Goal: Task Accomplishment & Management: Use online tool/utility

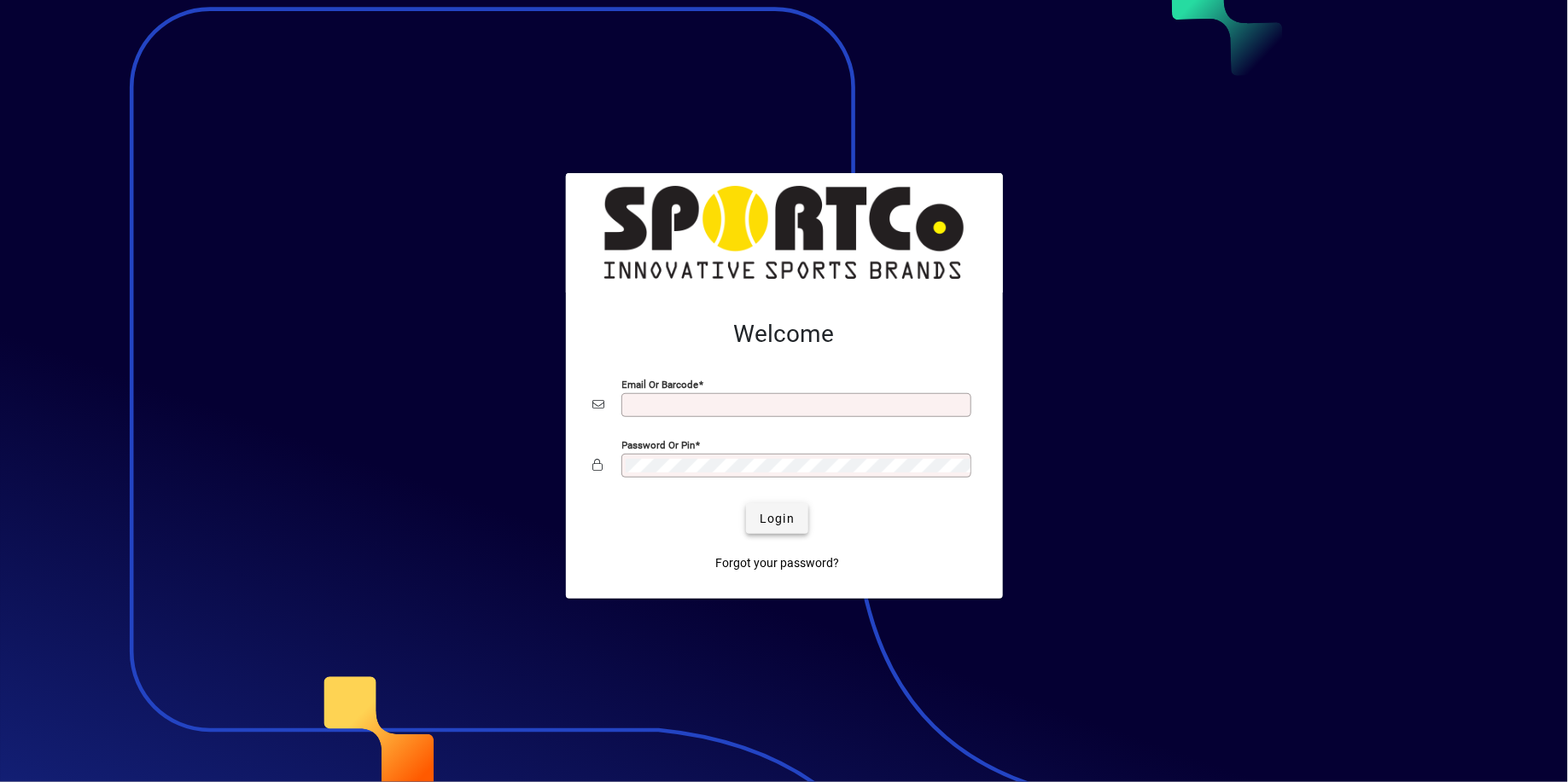
type input "**********"
click at [786, 514] on span "Login" at bounding box center [777, 519] width 35 height 18
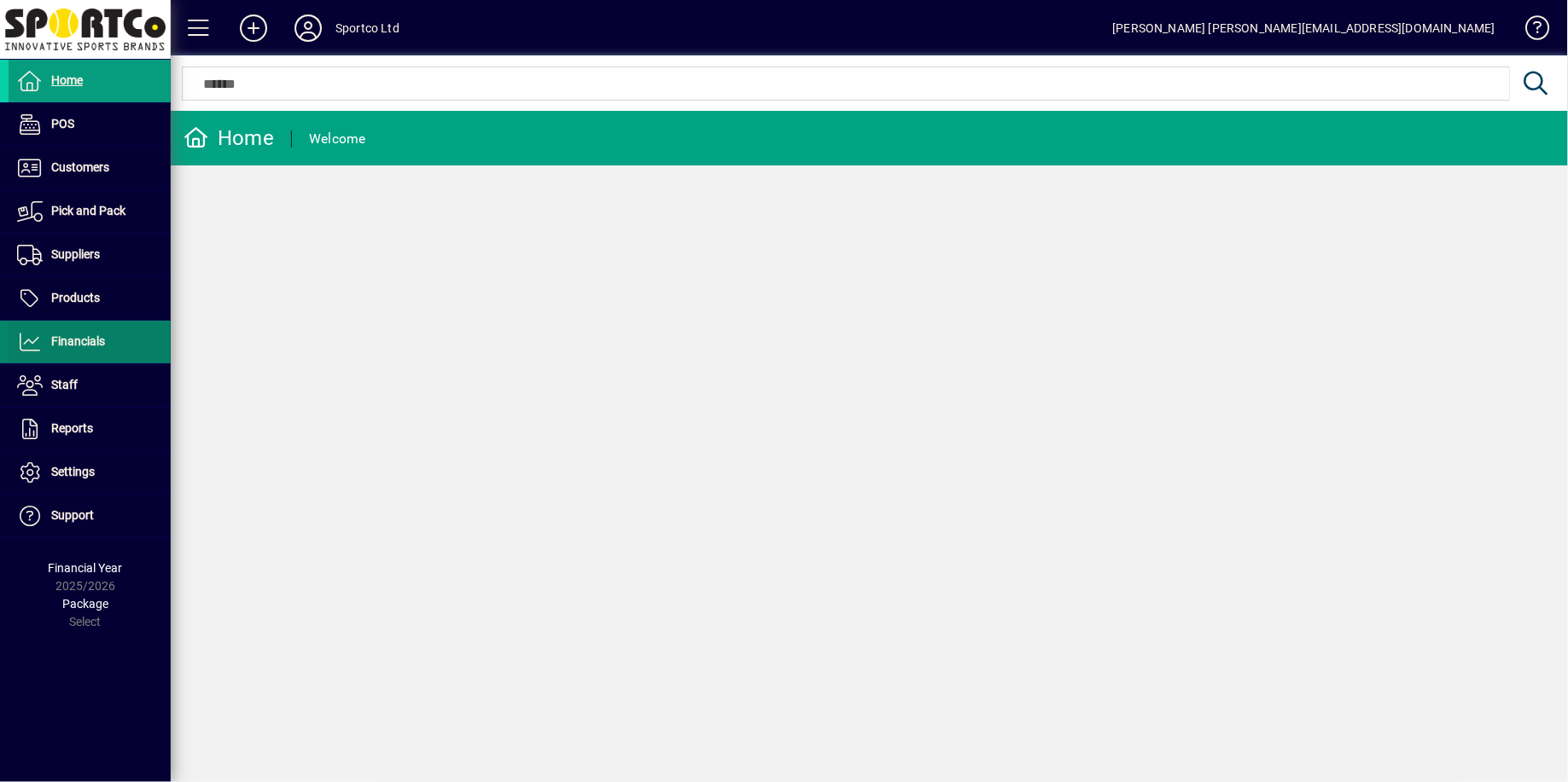
click at [78, 343] on span "Financials" at bounding box center [79, 342] width 54 height 14
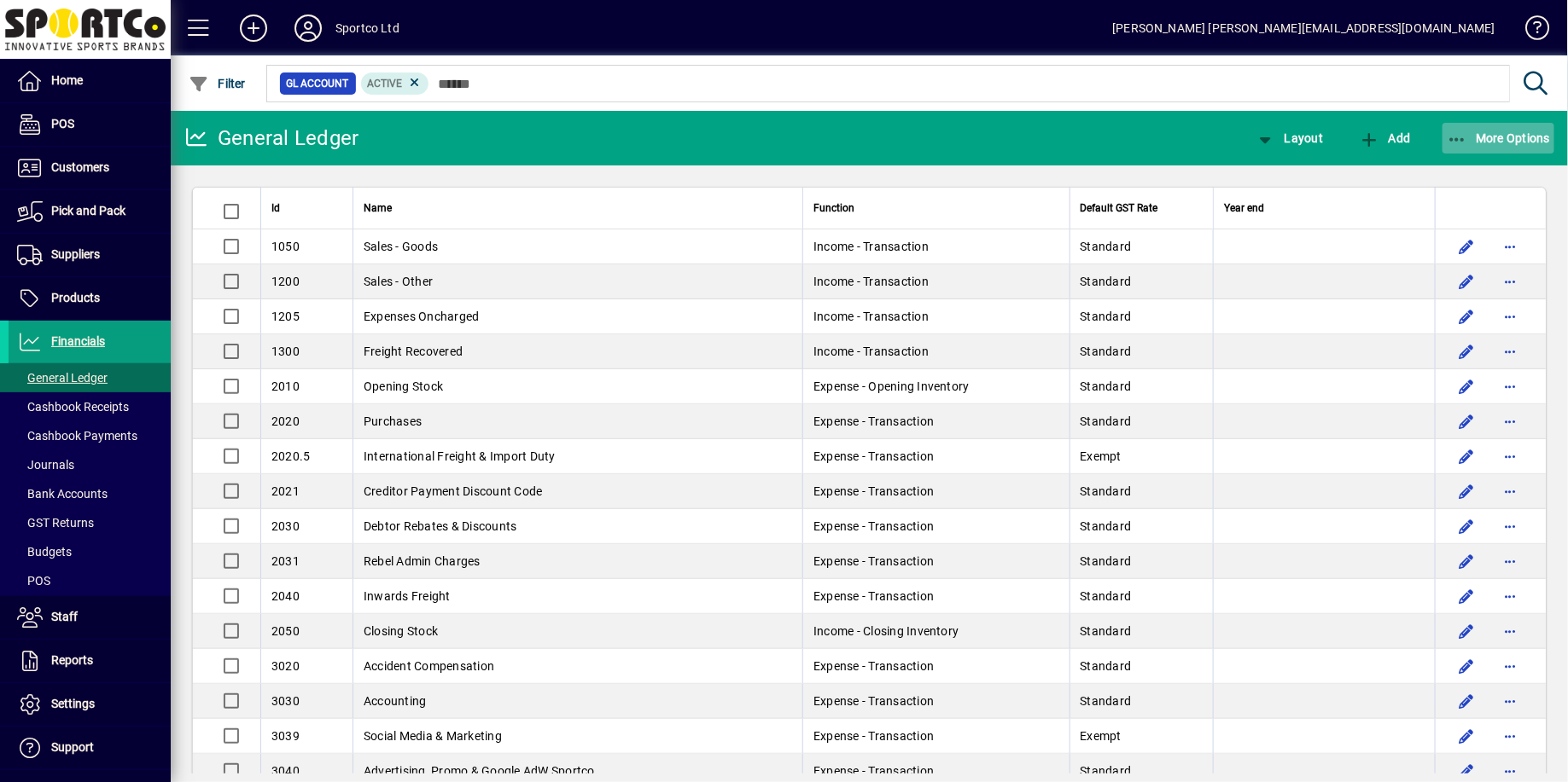
click at [1466, 136] on icon "button" at bounding box center [1457, 140] width 21 height 17
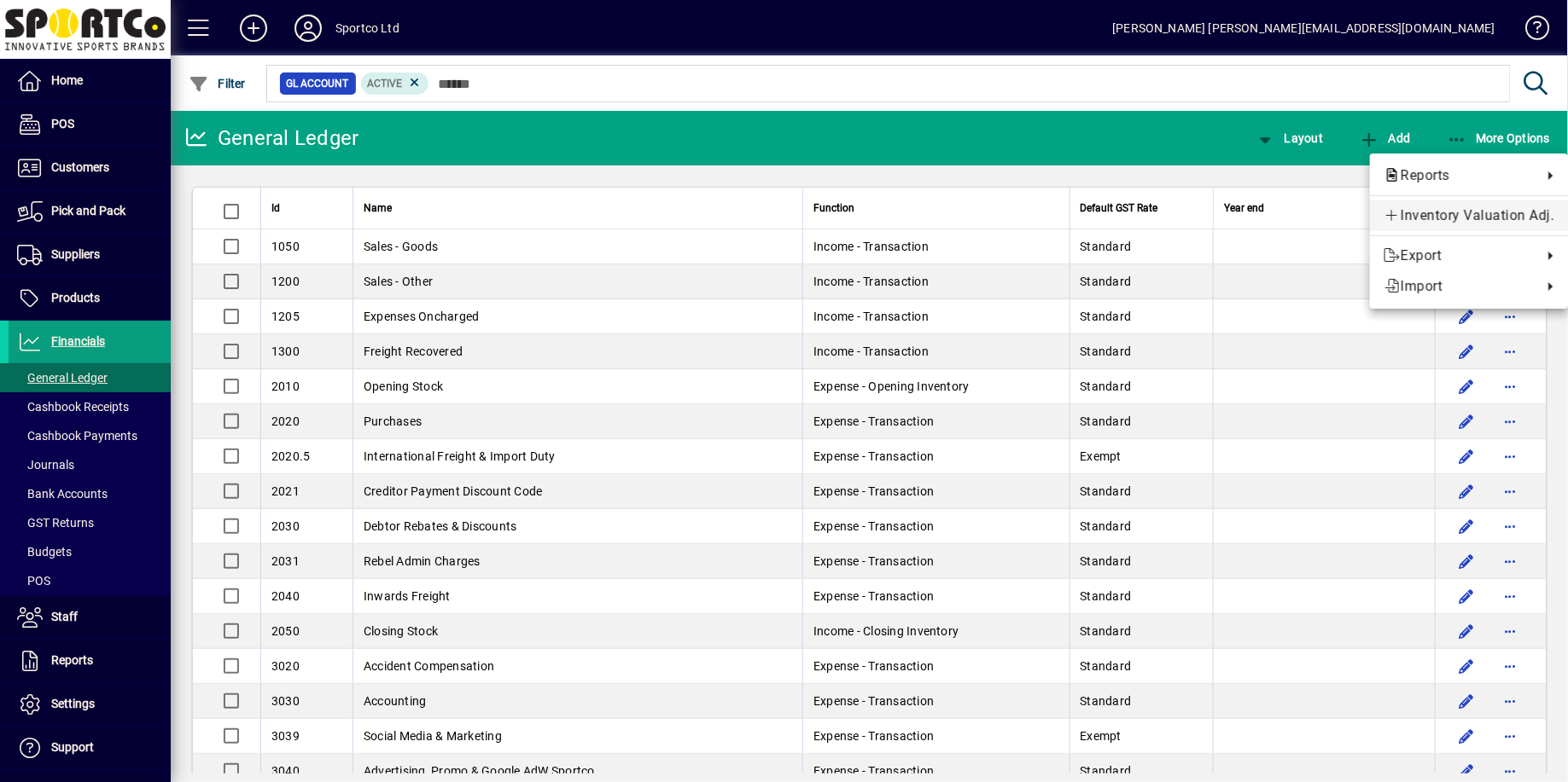
click at [1430, 212] on span "Inventory Valuation Adj." at bounding box center [1468, 215] width 170 height 20
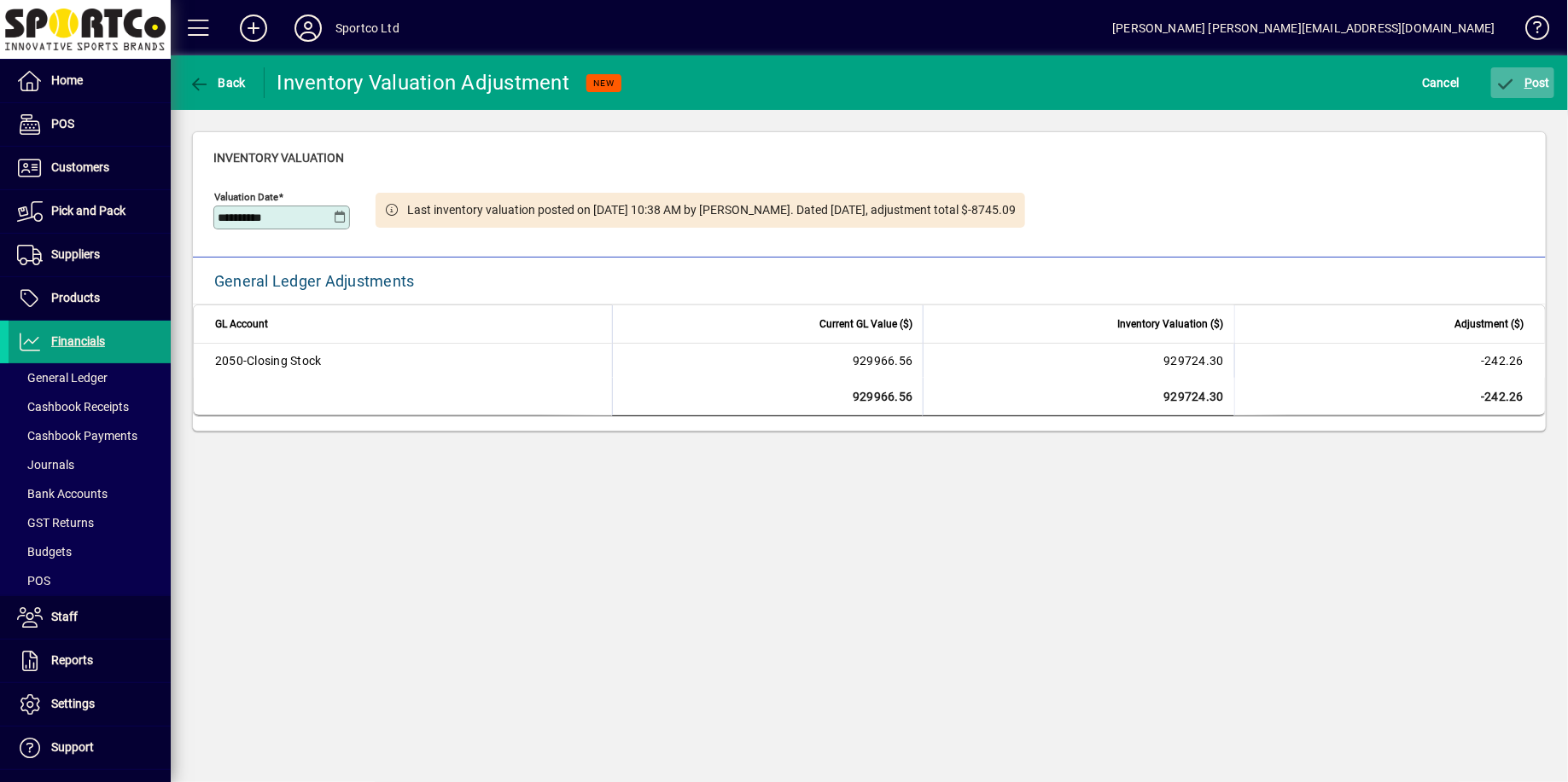
click at [1537, 80] on span "P ost" at bounding box center [1523, 83] width 55 height 14
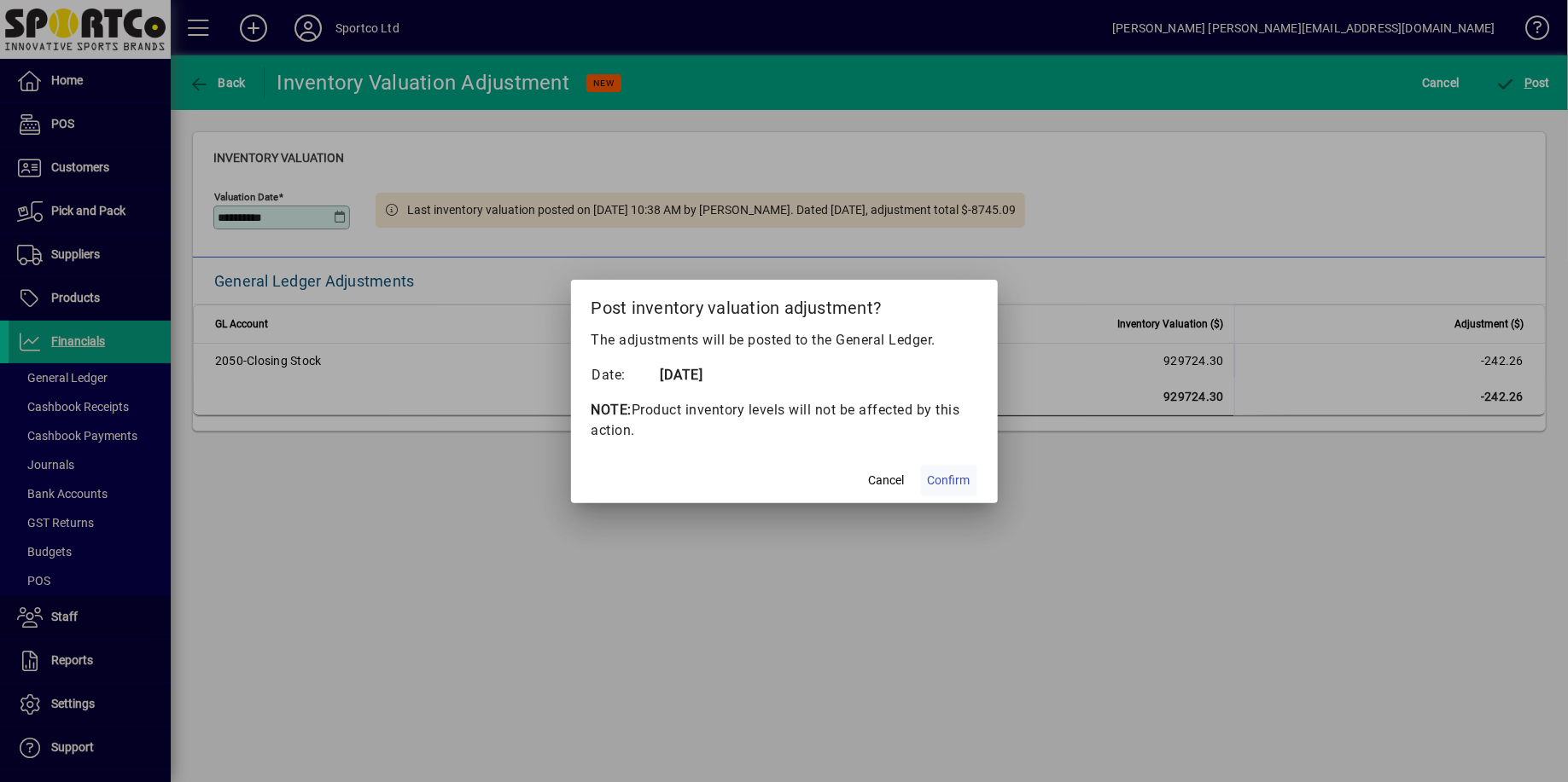
click at [957, 473] on span "Confirm" at bounding box center [948, 481] width 43 height 18
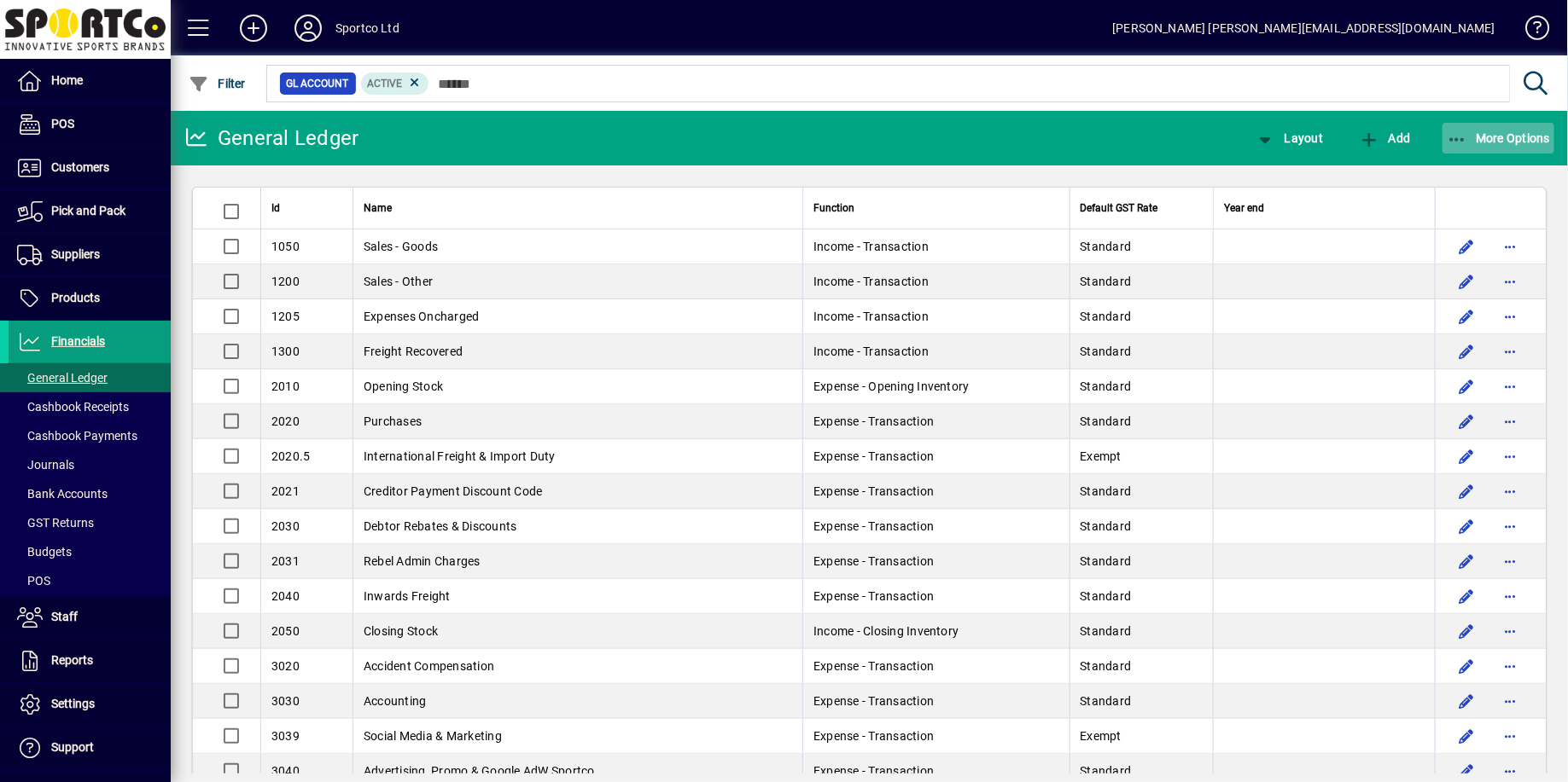
click at [1478, 136] on span "More Options" at bounding box center [1498, 138] width 104 height 14
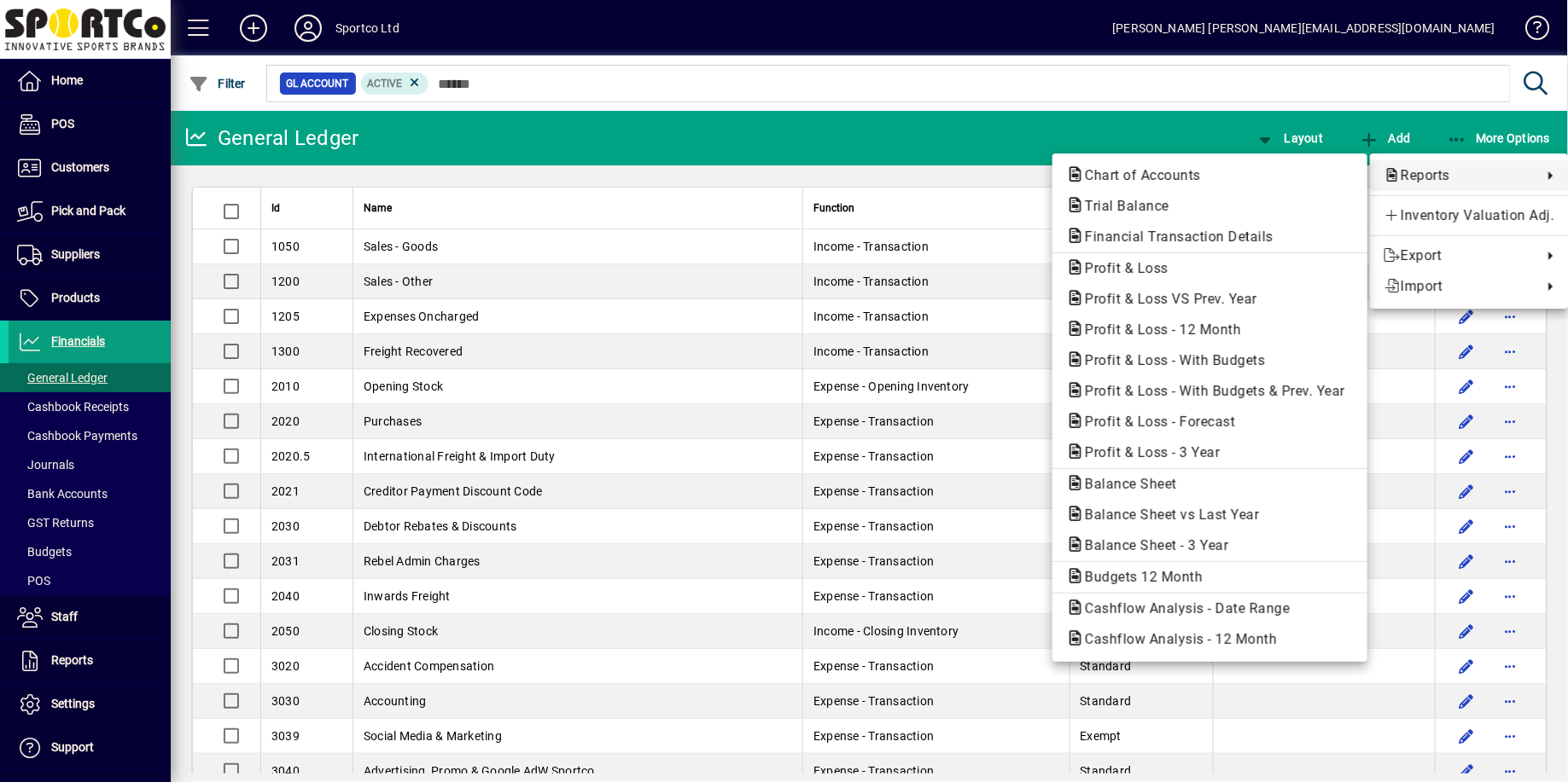
click at [1433, 175] on span "Reports" at bounding box center [1459, 175] width 150 height 20
click at [1188, 294] on span "Profit & Loss VS Prev. Year" at bounding box center [1166, 299] width 199 height 17
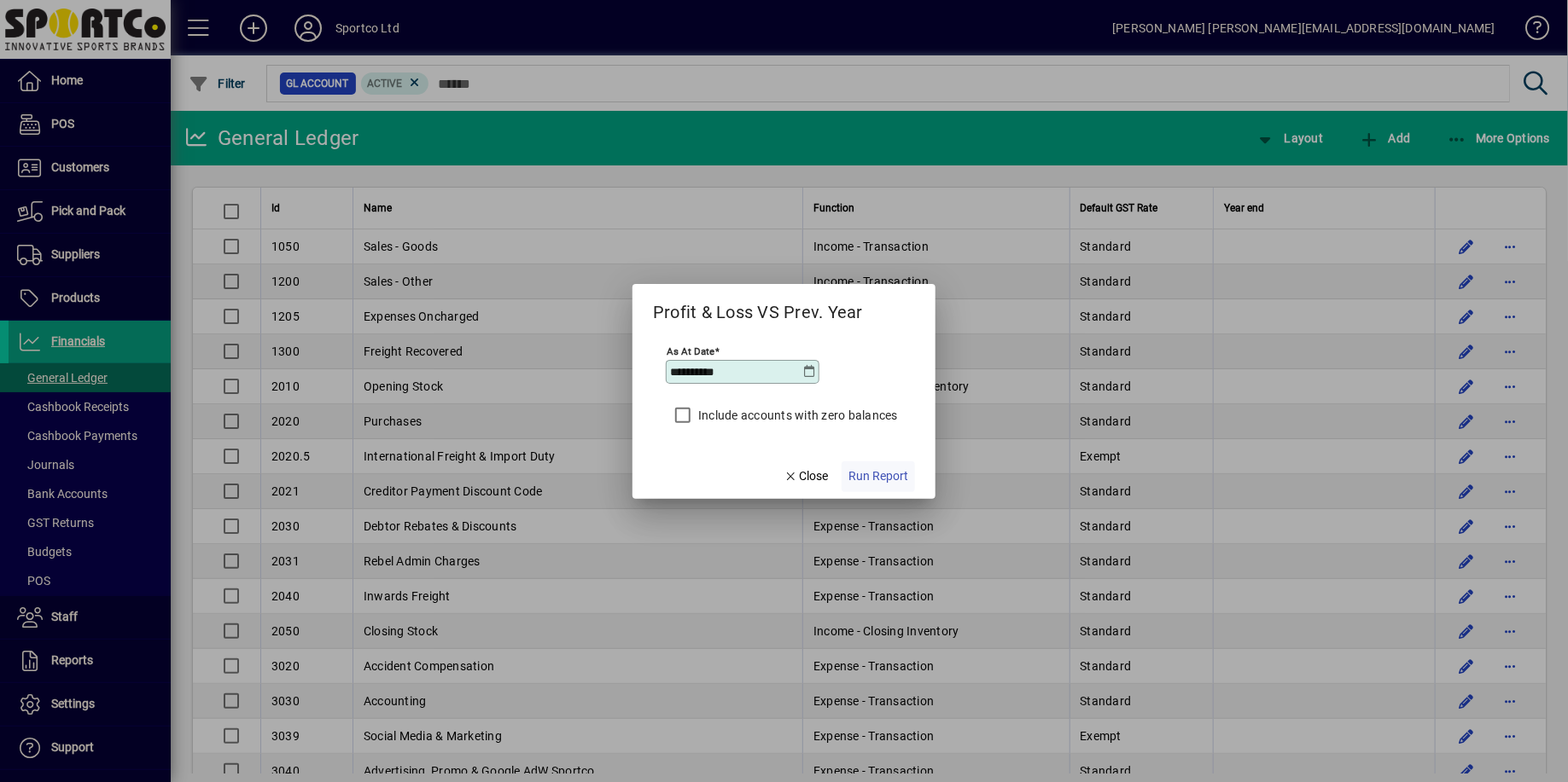
click at [869, 478] on span "Run Report" at bounding box center [878, 476] width 59 height 18
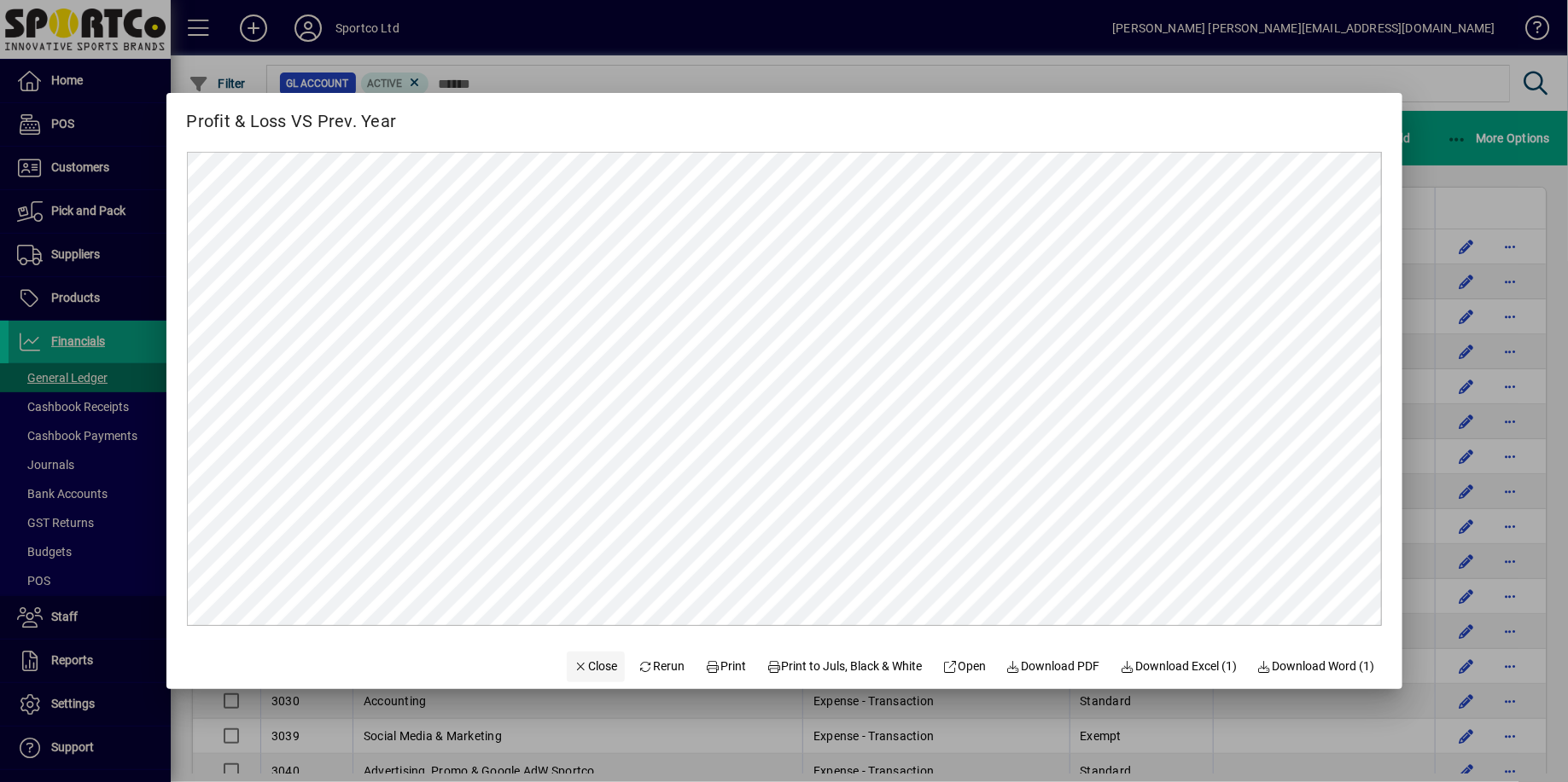
click at [573, 669] on span "Close" at bounding box center [595, 667] width 45 height 18
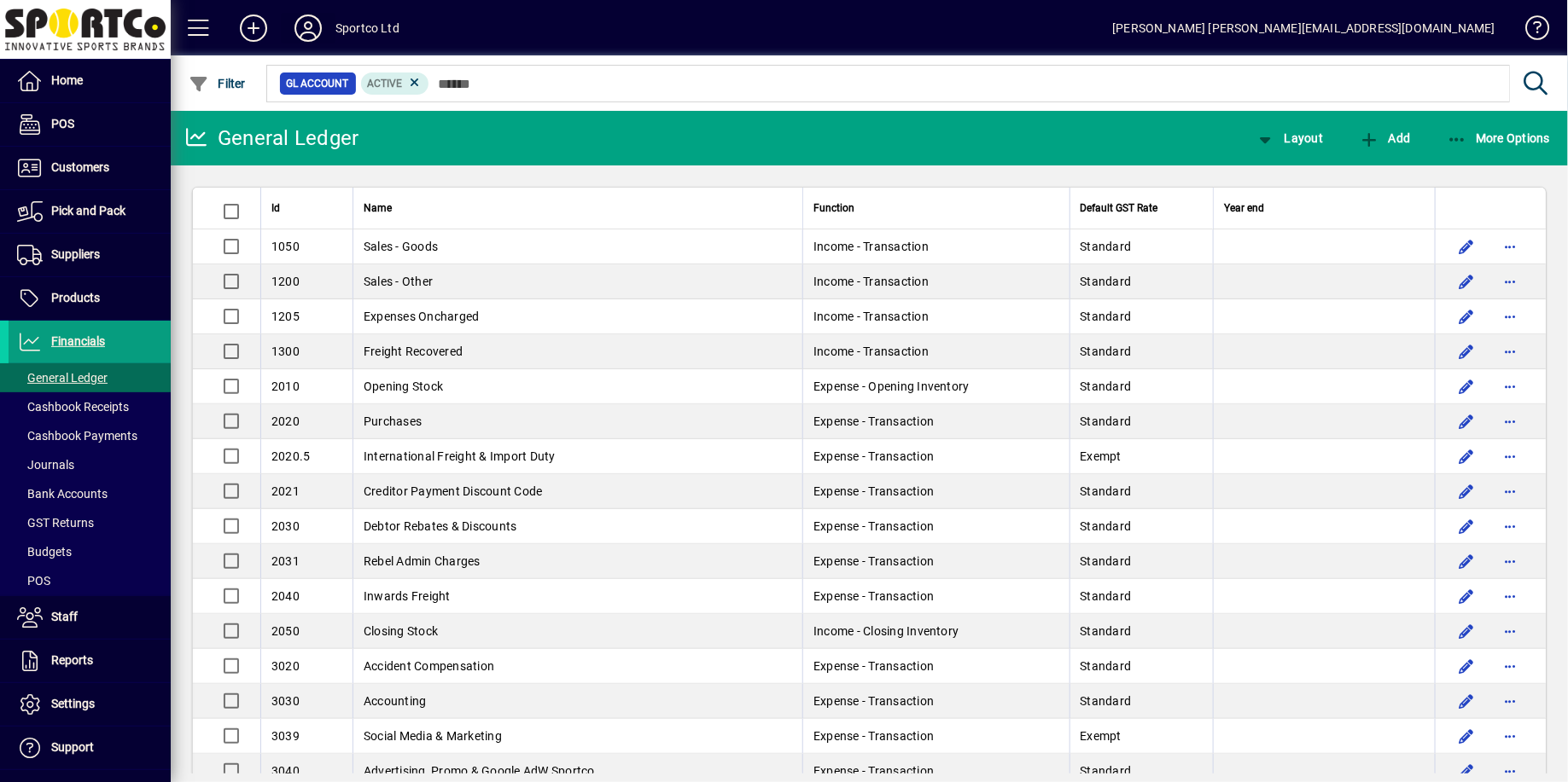
click at [313, 23] on icon at bounding box center [308, 28] width 34 height 27
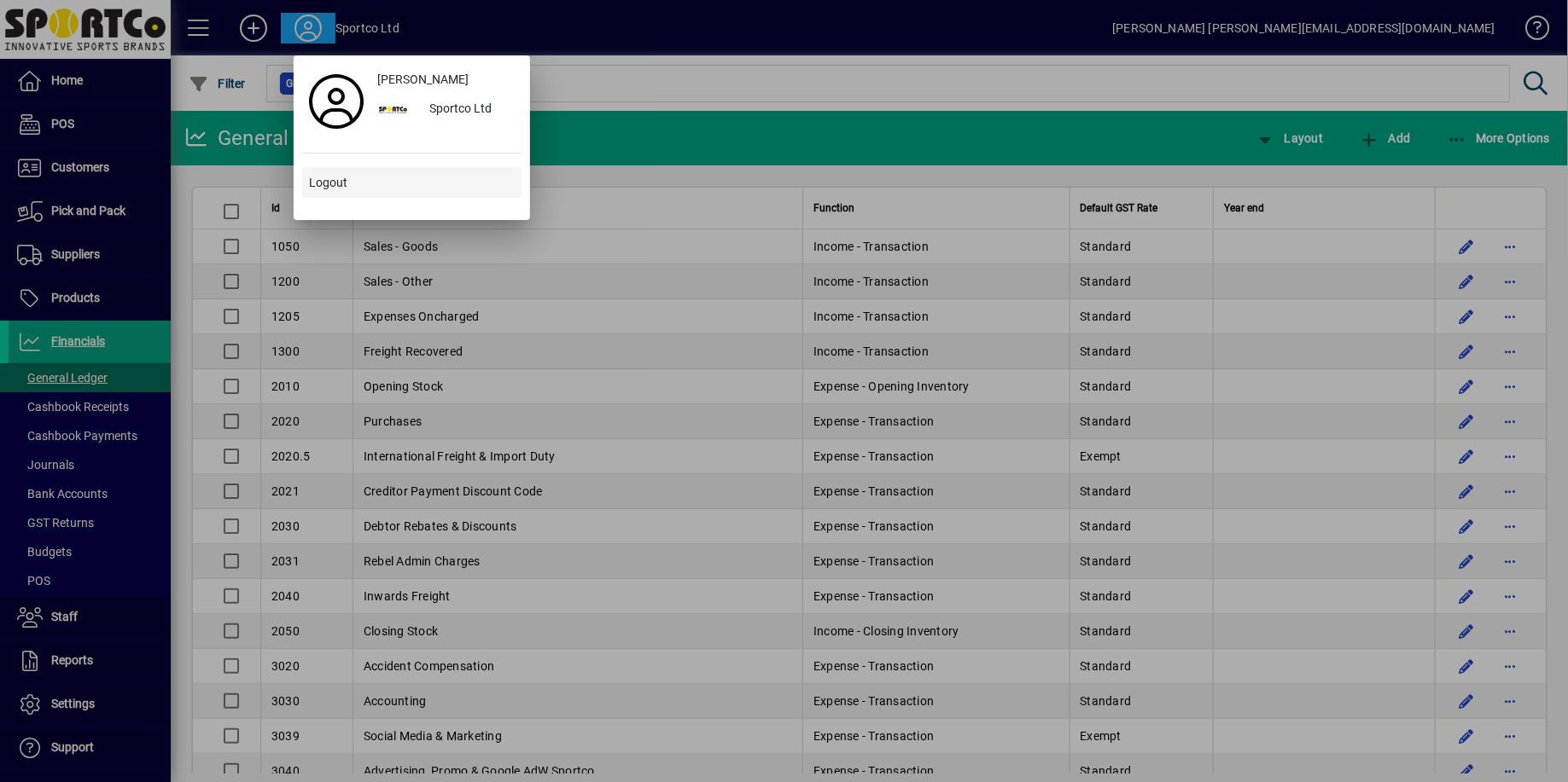
click at [330, 185] on span "Logout" at bounding box center [328, 183] width 38 height 18
